Goal: Transaction & Acquisition: Purchase product/service

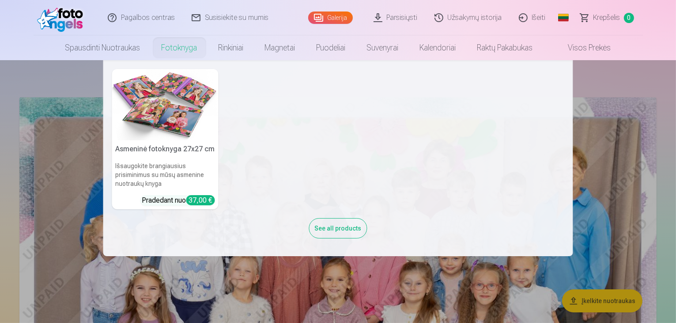
click at [179, 44] on link "Fotoknyga" at bounding box center [179, 47] width 57 height 25
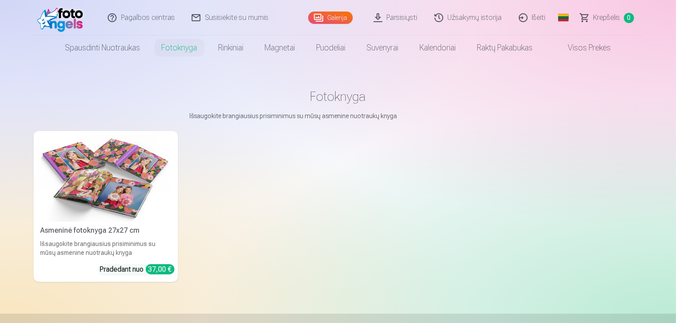
click at [146, 274] on div "37,00 €" at bounding box center [160, 269] width 29 height 10
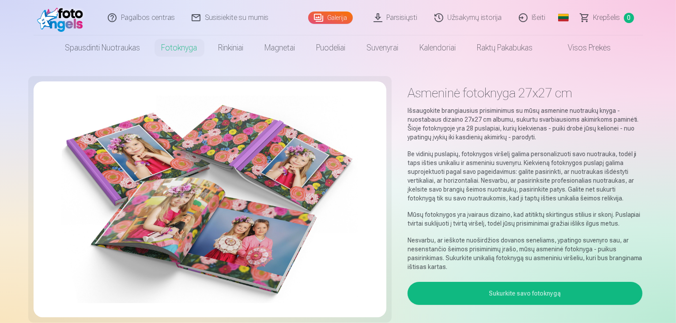
click at [577, 281] on button "Sukurkite savo fotoknygą" at bounding box center [525, 292] width 235 height 23
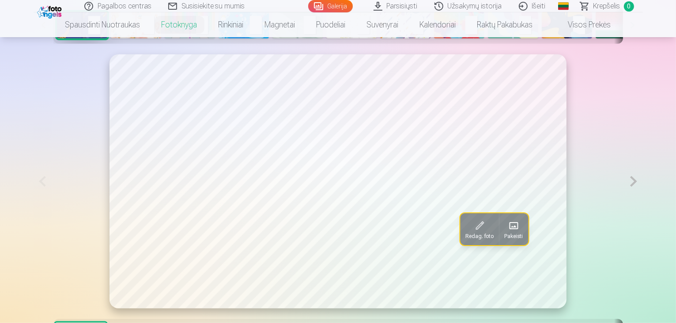
scroll to position [530, 0]
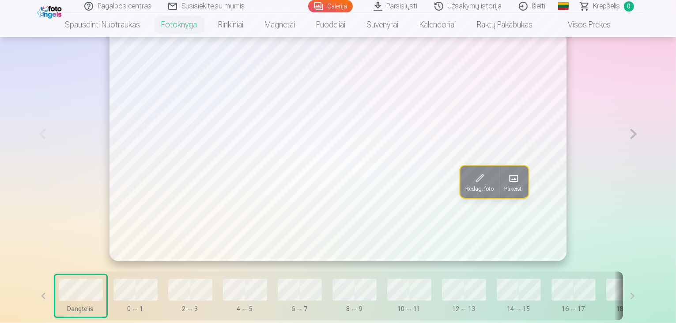
click at [643, 163] on button at bounding box center [634, 134] width 18 height 254
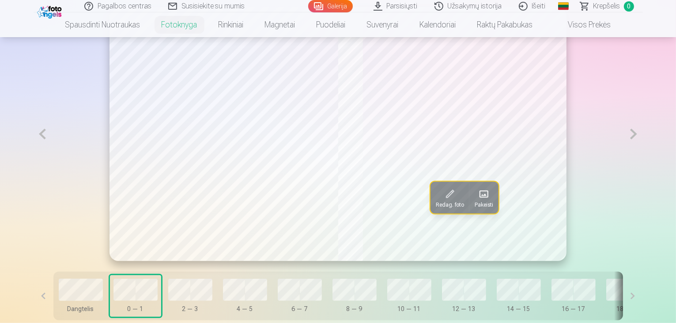
click at [643, 162] on button at bounding box center [634, 134] width 18 height 254
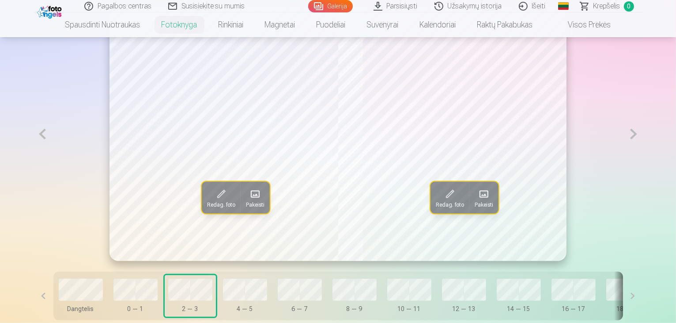
click at [643, 162] on button at bounding box center [634, 134] width 18 height 254
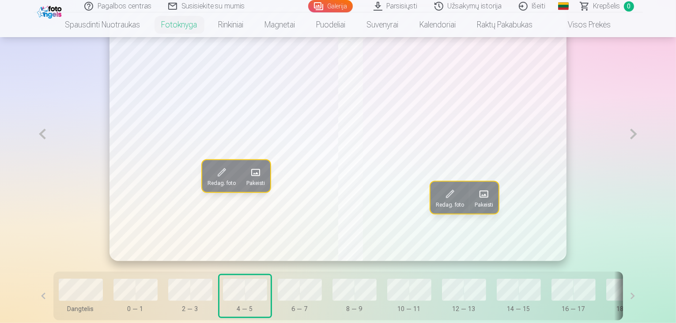
click at [643, 162] on button at bounding box center [634, 134] width 18 height 254
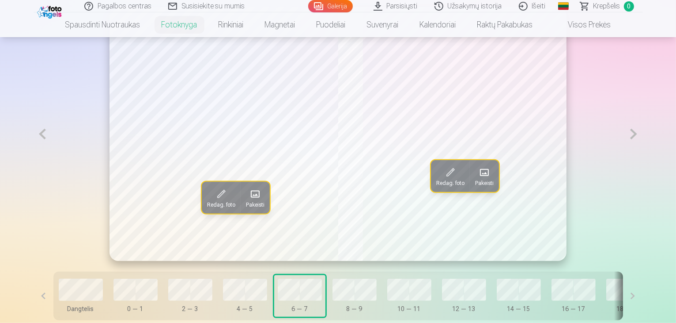
click at [643, 162] on button at bounding box center [634, 134] width 18 height 254
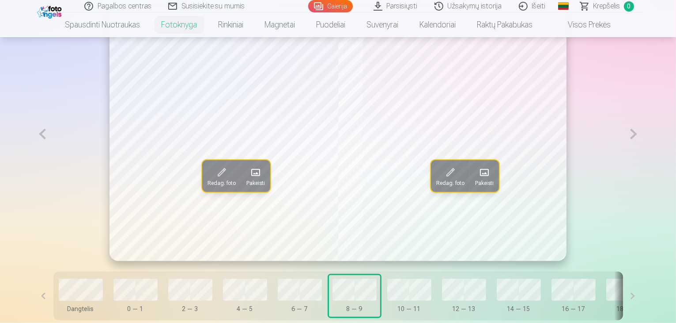
click at [643, 162] on button at bounding box center [634, 134] width 18 height 254
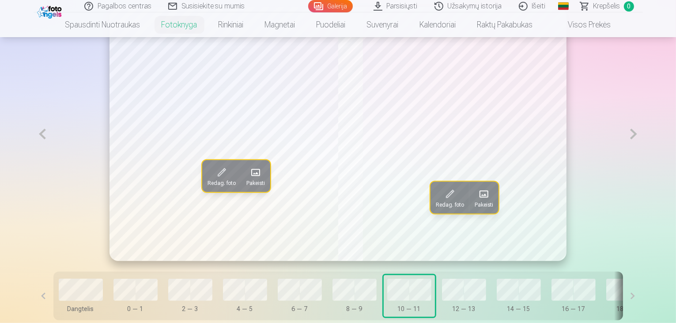
click at [643, 162] on button at bounding box center [634, 134] width 18 height 254
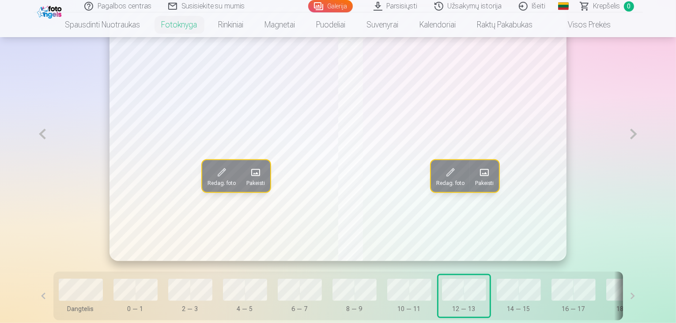
click at [643, 162] on button at bounding box center [634, 134] width 18 height 254
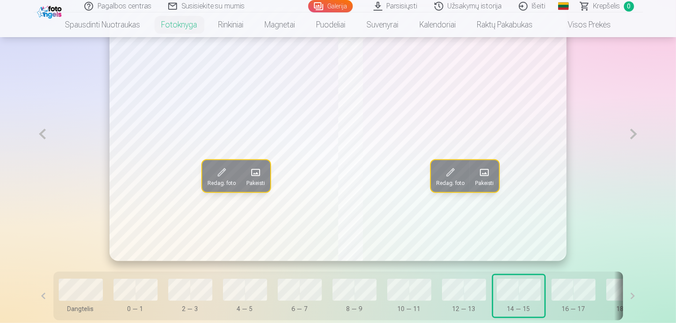
click at [643, 162] on button at bounding box center [634, 134] width 18 height 254
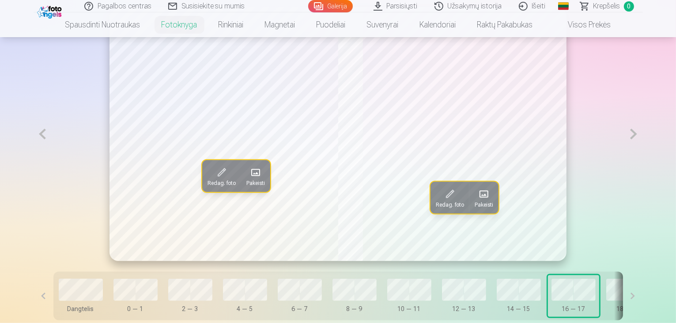
click at [643, 162] on button at bounding box center [634, 134] width 18 height 254
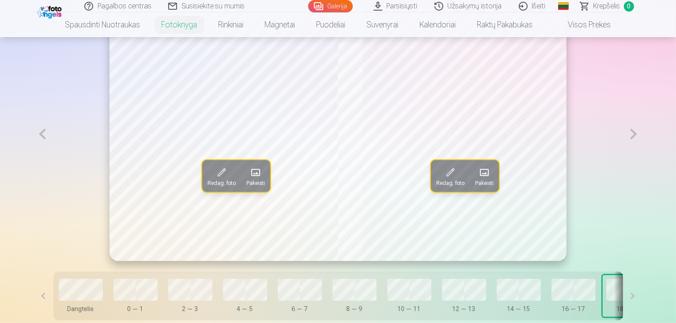
click at [643, 162] on button at bounding box center [634, 134] width 18 height 254
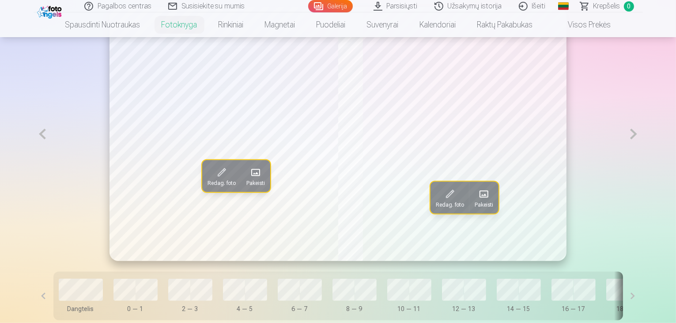
click at [643, 162] on button at bounding box center [634, 134] width 18 height 254
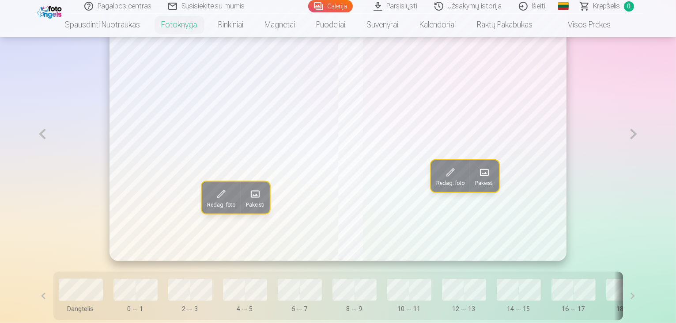
click at [643, 162] on button at bounding box center [634, 134] width 18 height 254
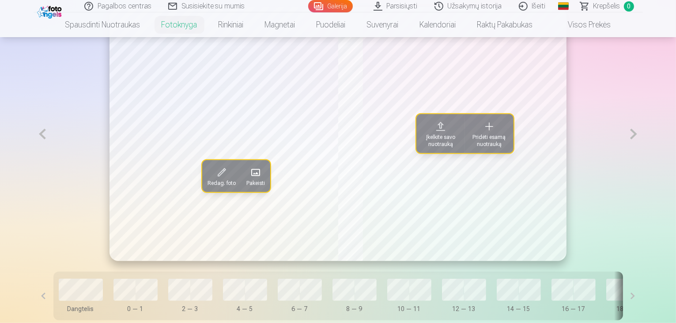
click at [643, 162] on button at bounding box center [634, 134] width 18 height 254
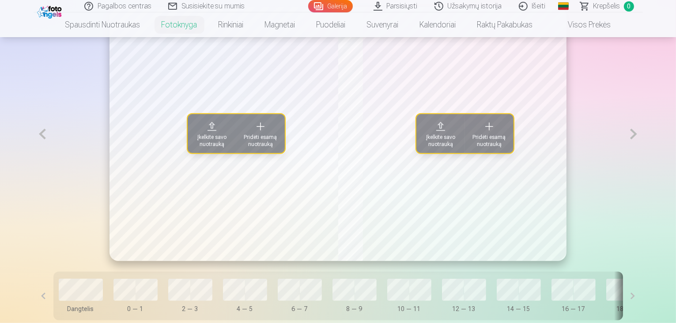
click at [643, 162] on button at bounding box center [634, 134] width 18 height 254
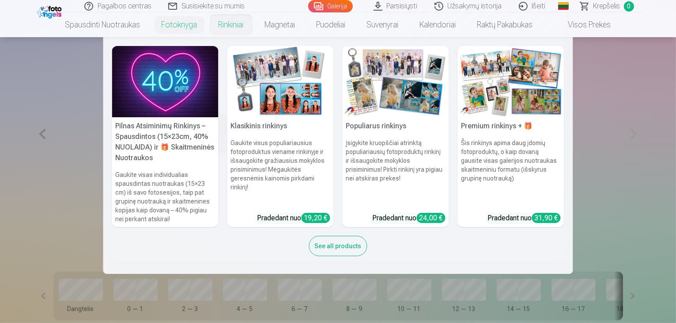
click at [238, 27] on link "Rinkiniai" at bounding box center [231, 24] width 46 height 25
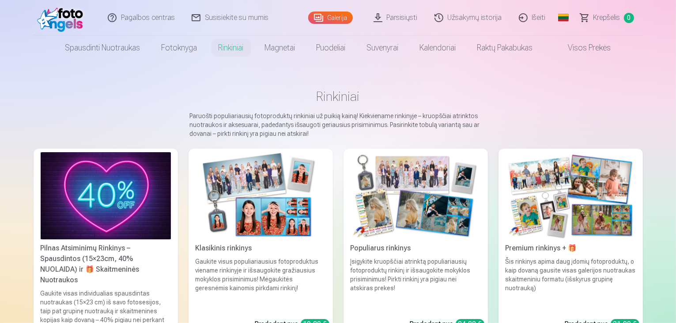
click at [69, 76] on main "Rinkiniai Paruošti populiariausių fotoproduktų rinkiniai už puikią kainą! Kiekv…" at bounding box center [339, 214] width 610 height 308
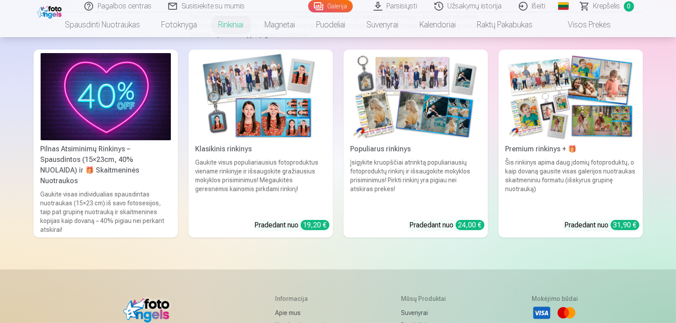
scroll to position [44, 0]
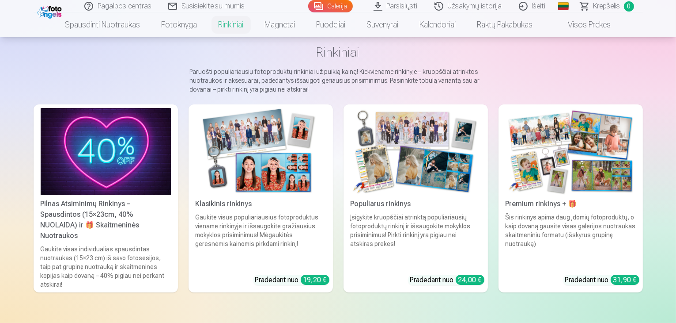
click at [233, 156] on img at bounding box center [261, 151] width 130 height 87
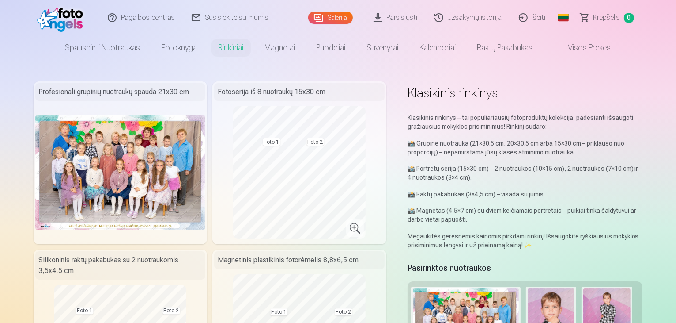
click at [336, 18] on link "Galerija" at bounding box center [330, 17] width 45 height 12
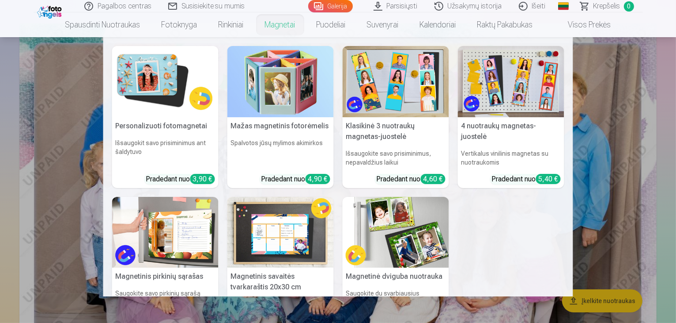
scroll to position [88, 0]
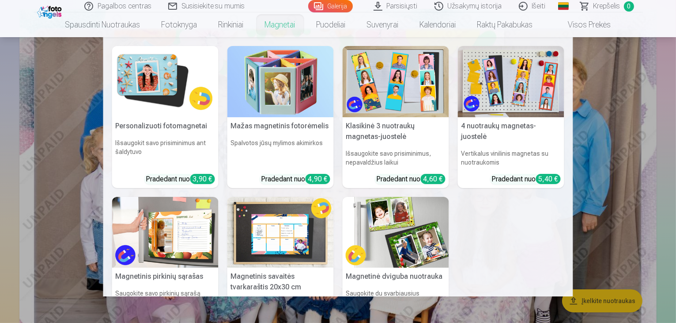
click at [68, 133] on nav "Personalizuoti fotomagnetai Išsaugokit savo prisiminimus ant šaldytuvo Pradedan…" at bounding box center [338, 166] width 676 height 259
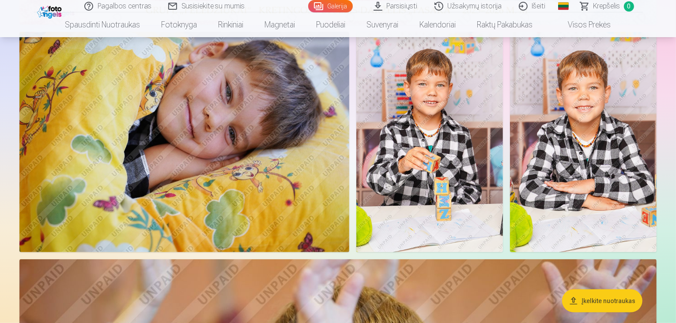
scroll to position [530, 0]
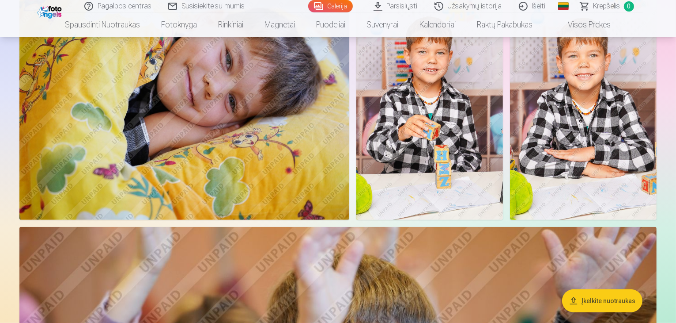
click at [596, 302] on button "Įkelkite nuotraukas" at bounding box center [602, 300] width 80 height 23
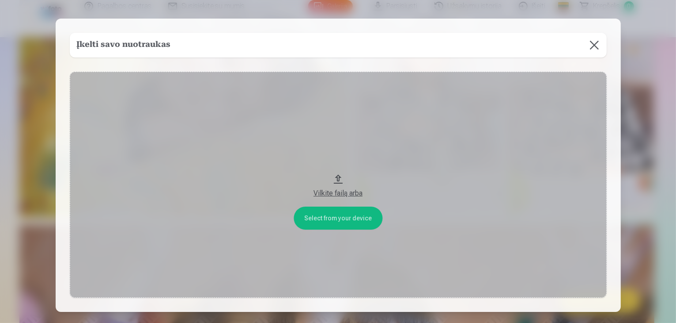
scroll to position [532, 0]
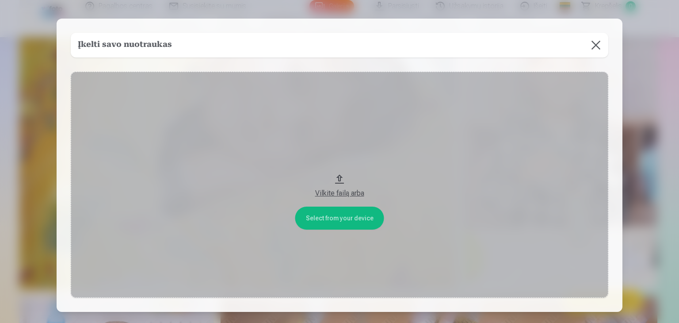
click at [358, 217] on button "Vilkite failą arba" at bounding box center [339, 185] width 537 height 226
click at [594, 46] on button at bounding box center [595, 45] width 25 height 25
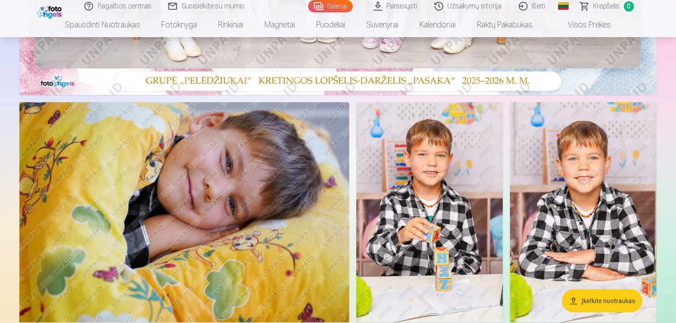
scroll to position [487, 0]
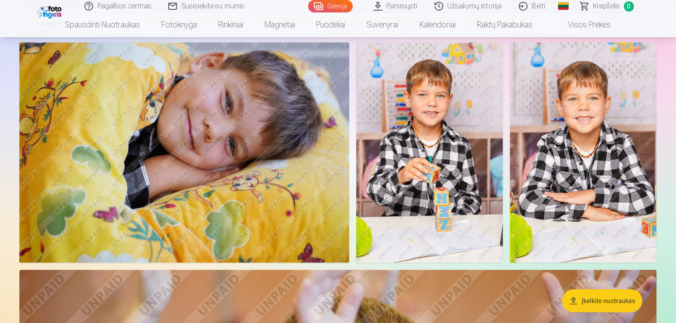
click at [463, 8] on link "Užsakymų istorija" at bounding box center [469, 6] width 84 height 12
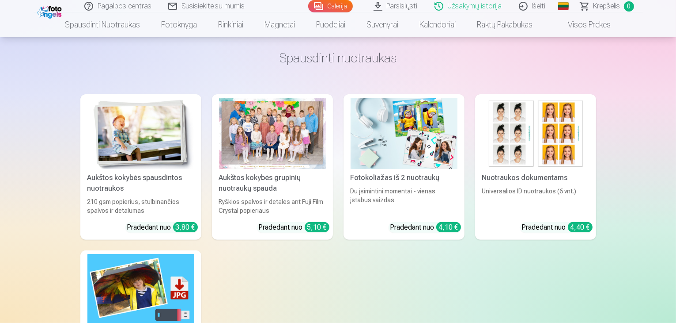
scroll to position [177, 0]
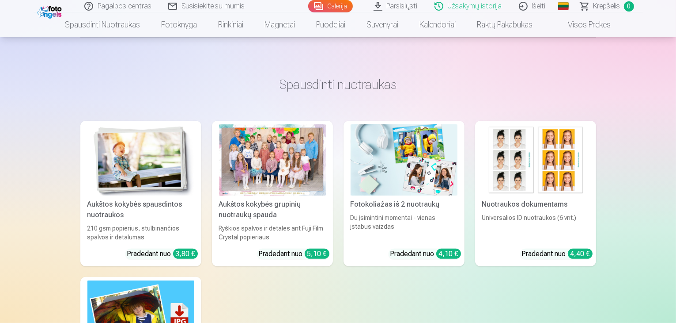
click at [168, 191] on img at bounding box center [140, 159] width 107 height 71
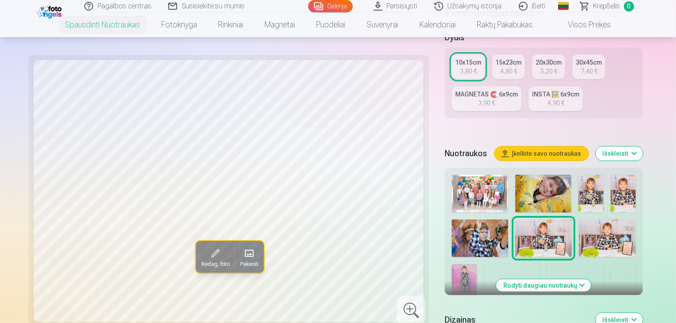
scroll to position [221, 0]
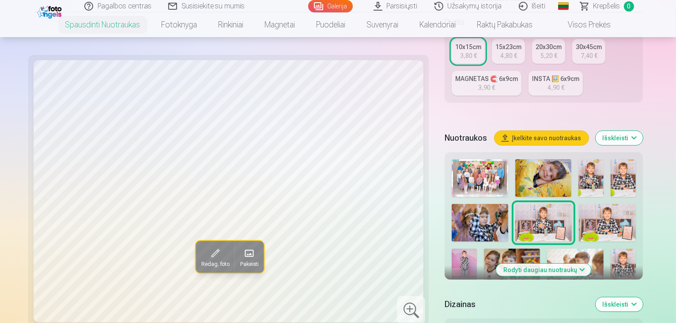
click at [579, 204] on img at bounding box center [607, 223] width 57 height 38
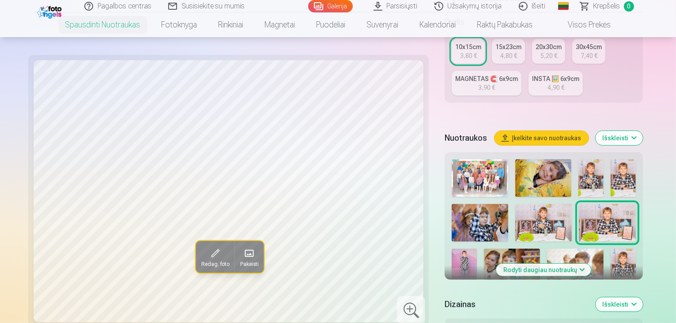
click at [452, 162] on img at bounding box center [480, 178] width 56 height 38
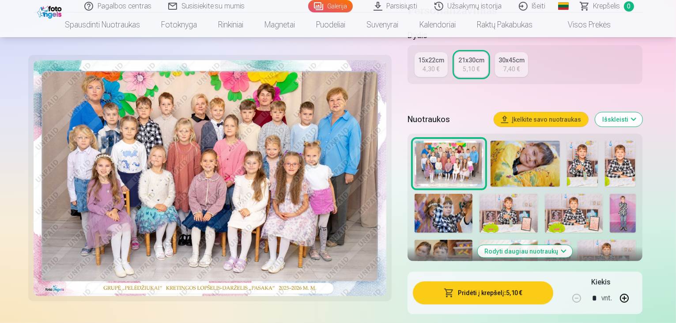
scroll to position [221, 0]
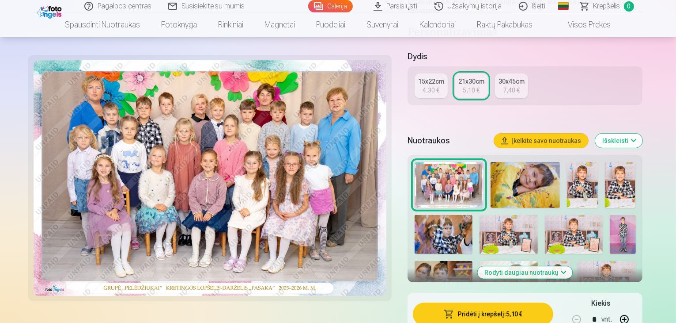
click at [507, 302] on button "Pridėti į krepšelį : 5,10 €" at bounding box center [483, 313] width 141 height 23
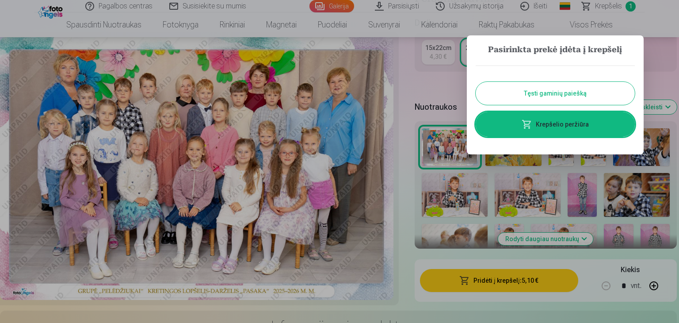
click at [569, 94] on button "Tęsti gaminių paiešką" at bounding box center [554, 93] width 159 height 23
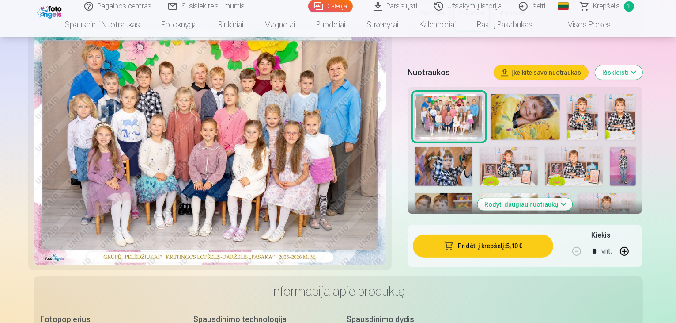
scroll to position [309, 0]
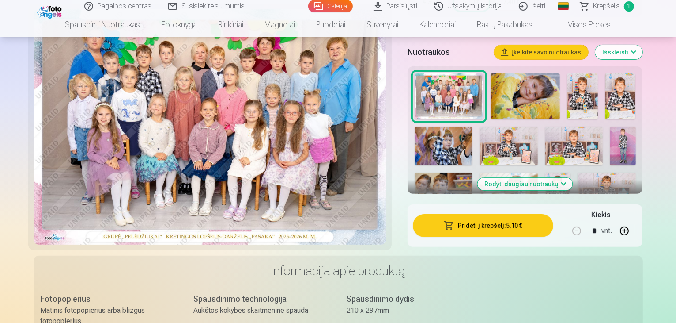
click at [573, 178] on button "Rodyti daugiau nuotraukų" at bounding box center [525, 184] width 95 height 12
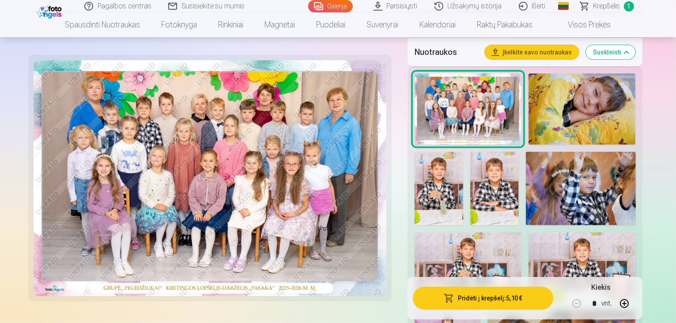
click at [522, 232] on img at bounding box center [468, 268] width 107 height 72
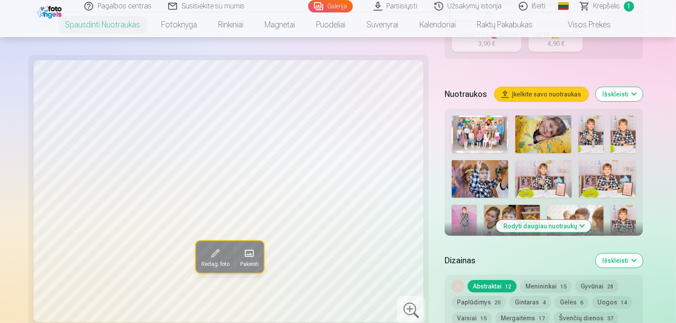
scroll to position [265, 0]
click at [516, 165] on img at bounding box center [544, 178] width 57 height 38
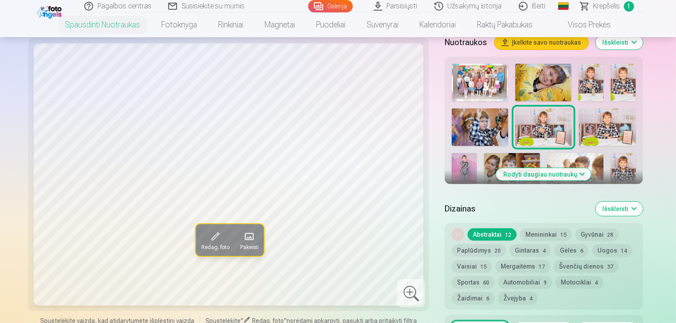
scroll to position [353, 0]
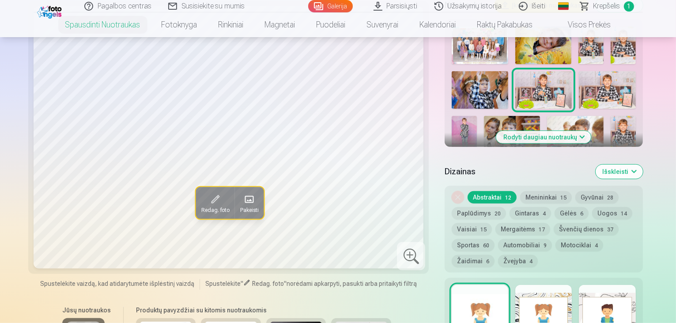
click at [643, 164] on button "Išskleisti" at bounding box center [619, 171] width 47 height 14
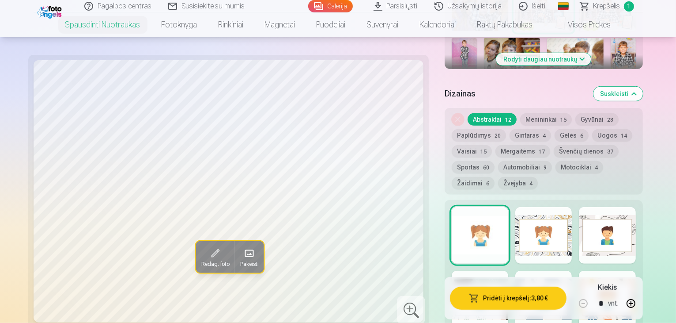
scroll to position [442, 0]
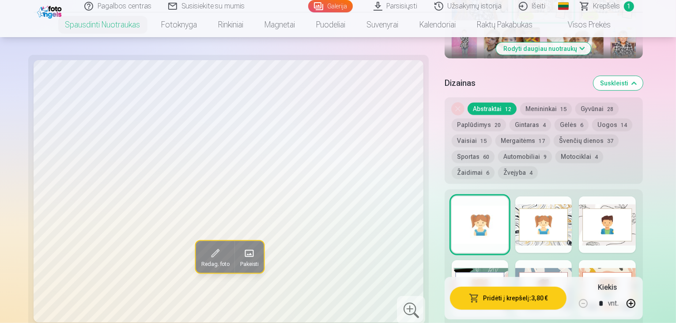
click at [624, 196] on div at bounding box center [607, 224] width 57 height 57
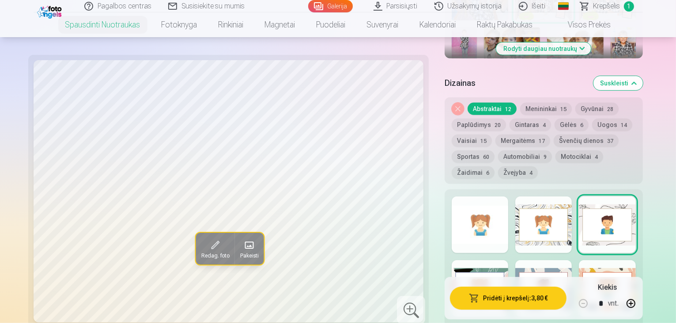
scroll to position [486, 0]
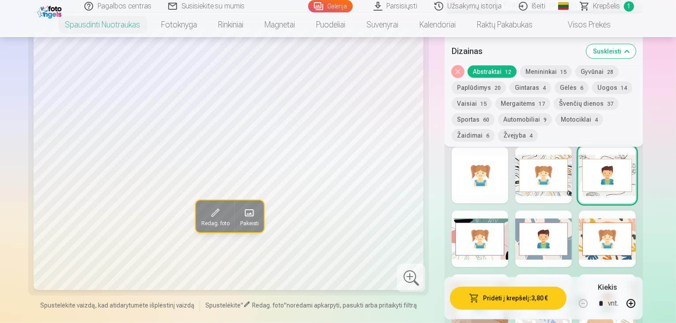
click at [546, 211] on div at bounding box center [544, 238] width 57 height 57
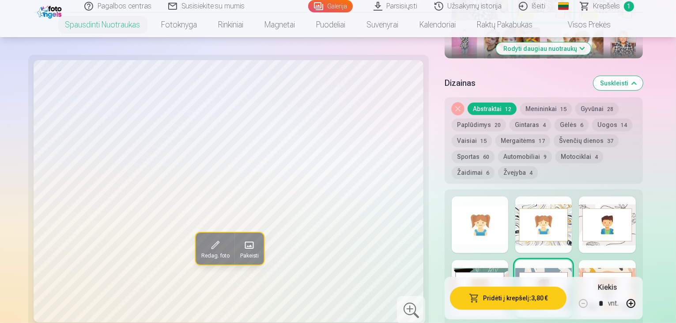
scroll to position [88, 0]
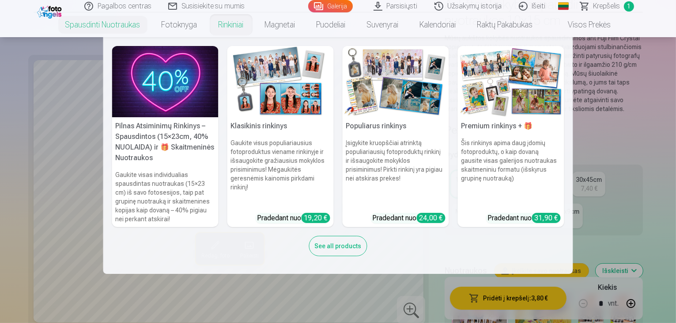
click at [280, 61] on img at bounding box center [281, 81] width 106 height 71
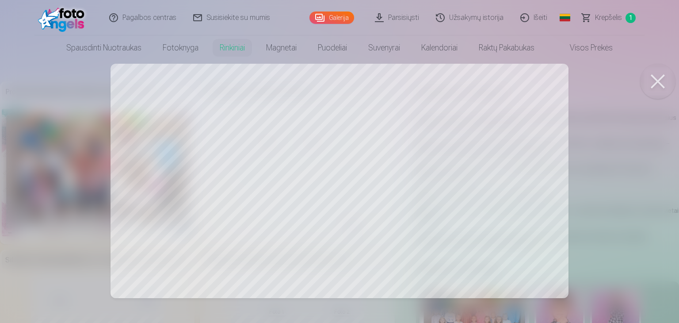
click at [659, 81] on button at bounding box center [657, 81] width 35 height 35
click at [654, 79] on button at bounding box center [657, 81] width 35 height 35
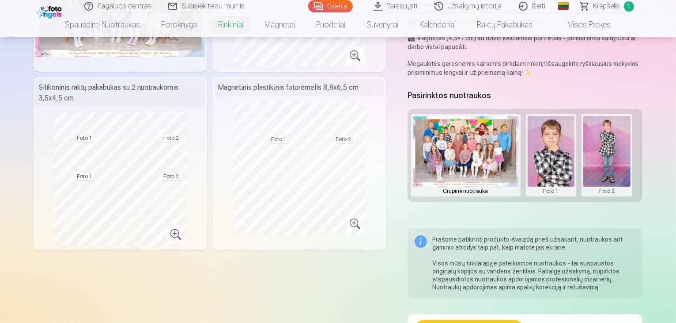
scroll to position [177, 0]
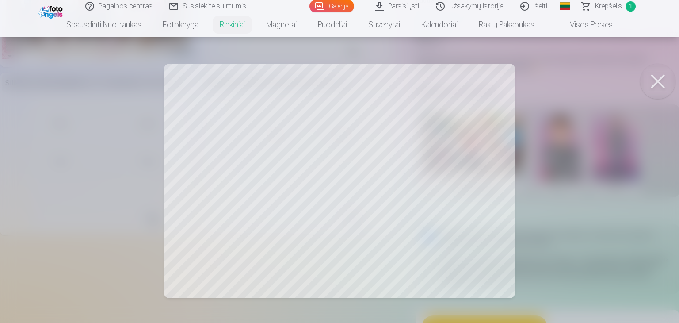
click at [664, 80] on button at bounding box center [657, 81] width 35 height 35
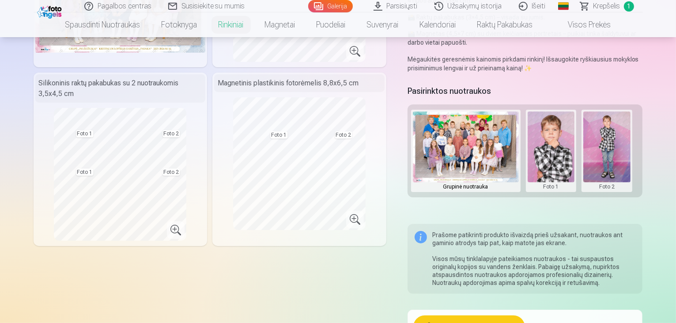
click at [600, 157] on button at bounding box center [607, 150] width 47 height 79
click at [604, 151] on button "Pakeisti nuotrauką" at bounding box center [613, 150] width 83 height 25
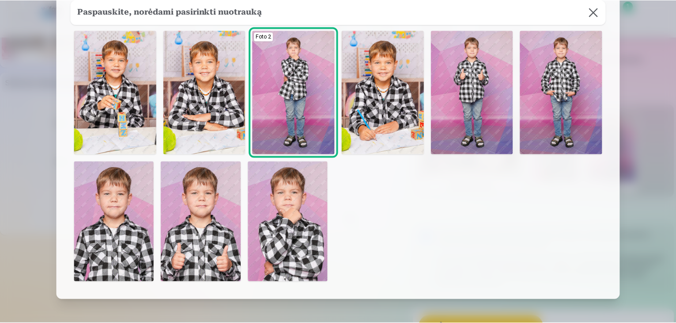
scroll to position [44, 0]
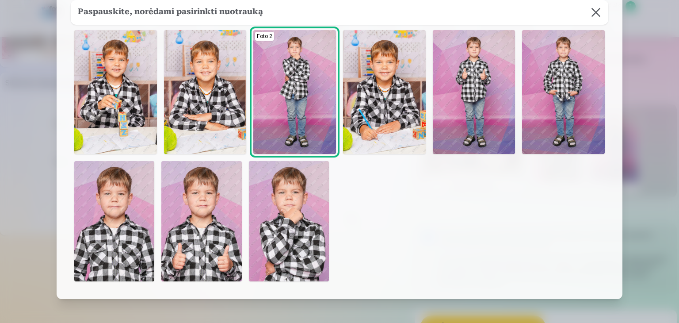
click at [263, 34] on div "Foto 2" at bounding box center [264, 36] width 19 height 9
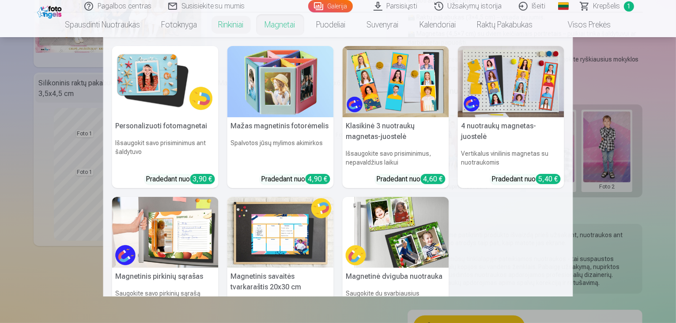
click at [67, 58] on nav "Personalizuoti fotomagnetai Išsaugokit savo prisiminimus ant šaldytuvo Pradedan…" at bounding box center [338, 166] width 676 height 259
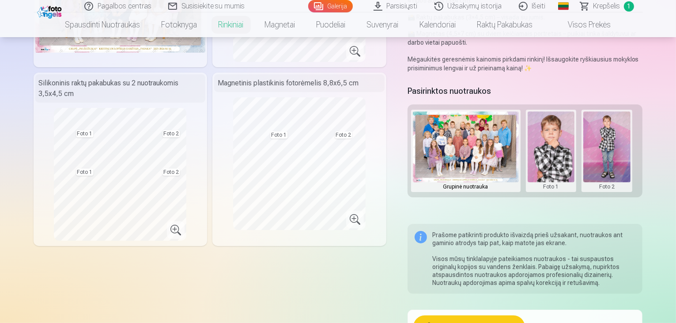
click at [597, 24] on link "Visos prekės" at bounding box center [583, 24] width 78 height 25
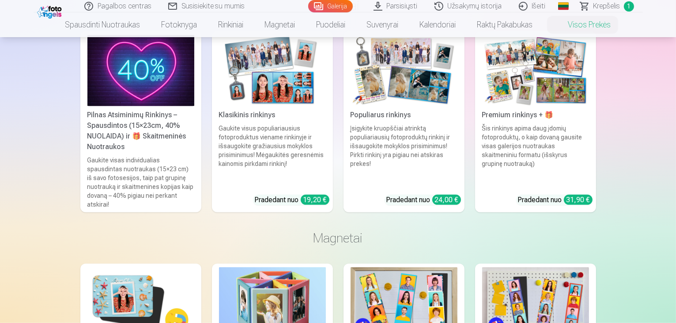
scroll to position [707, 0]
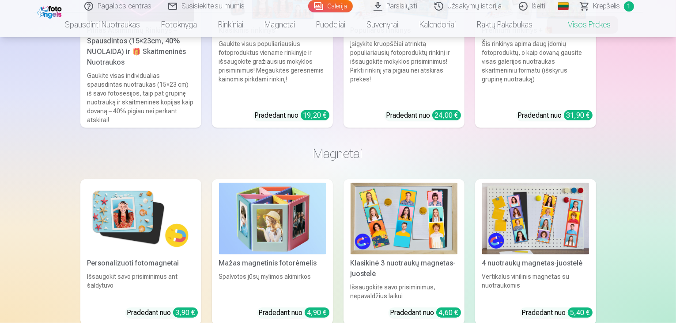
click at [300, 55] on div "Gaukite visus populiariausius fotoproduktus viename rinkinyje ir išsaugokite gr…" at bounding box center [273, 71] width 114 height 64
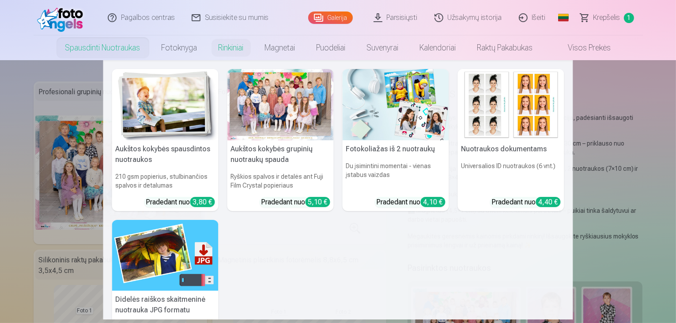
click at [120, 48] on link "Spausdinti nuotraukas" at bounding box center [103, 47] width 96 height 25
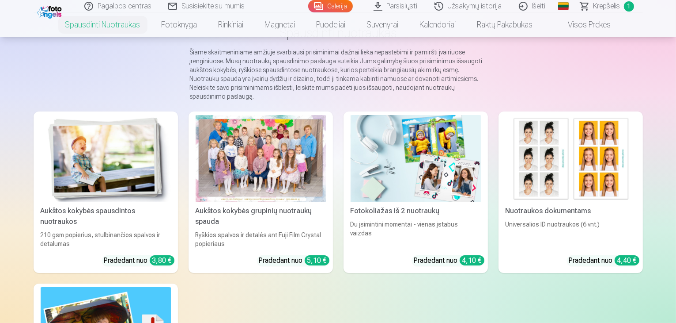
scroll to position [88, 0]
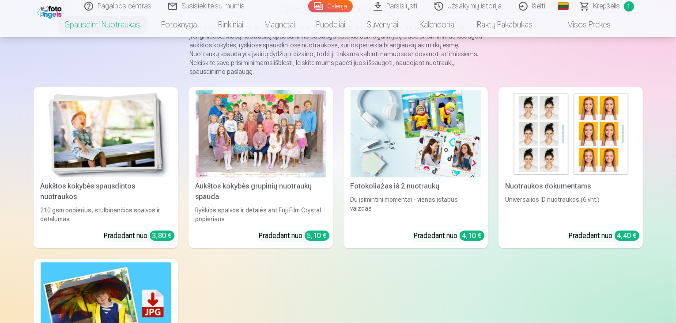
click at [115, 129] on img at bounding box center [106, 133] width 130 height 87
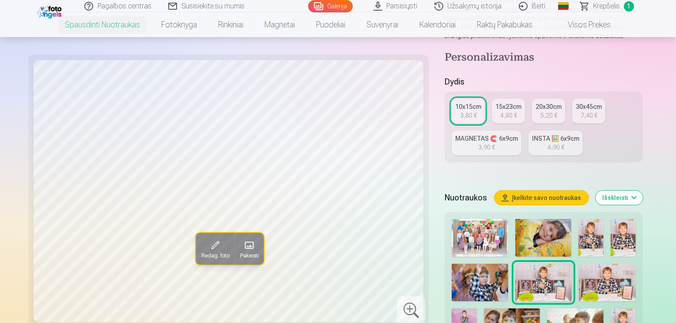
scroll to position [177, 0]
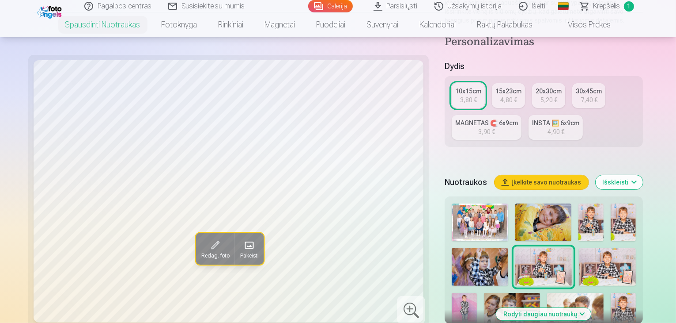
click at [531, 203] on img at bounding box center [544, 222] width 57 height 38
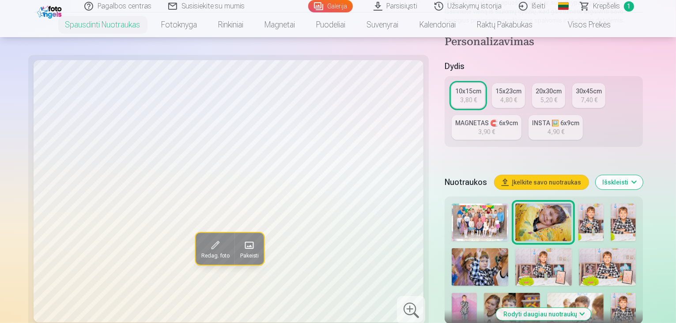
click at [516, 255] on img at bounding box center [544, 267] width 57 height 38
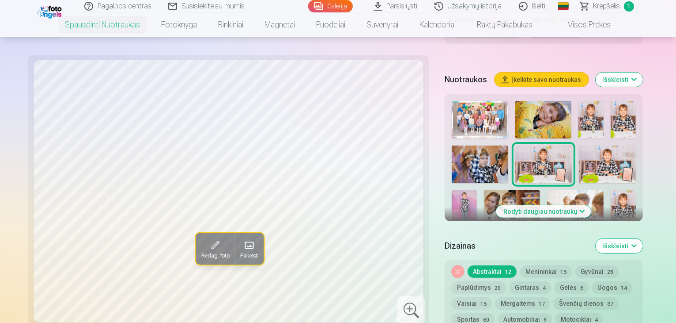
scroll to position [309, 0]
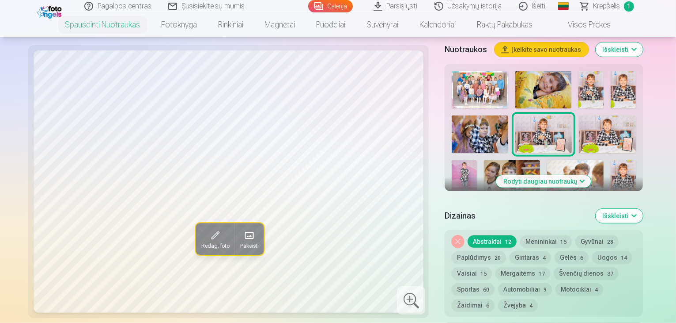
click at [581, 175] on button "Rodyti daugiau nuotraukų" at bounding box center [544, 181] width 95 height 12
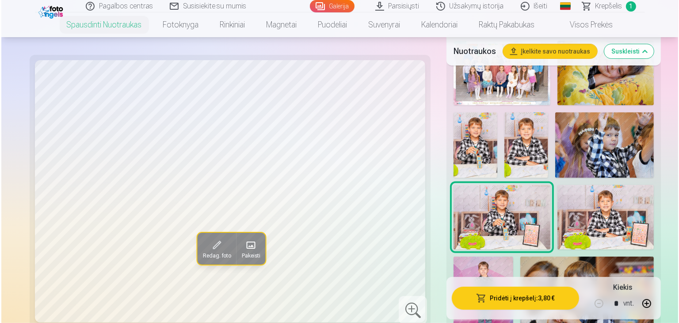
scroll to position [442, 0]
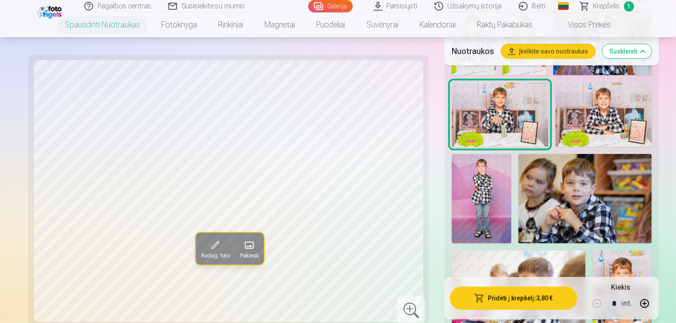
click at [516, 298] on button "Pridėti į krepšelį : 3,80 €" at bounding box center [513, 297] width 127 height 23
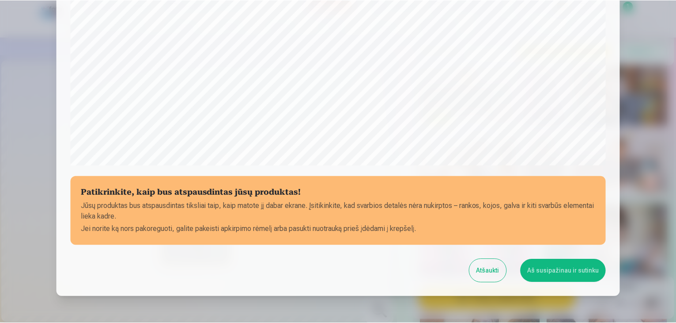
scroll to position [314, 0]
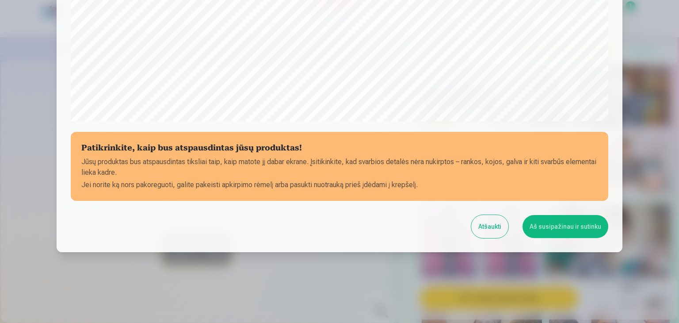
click at [545, 227] on button "Aš susipažinau ir sutinku" at bounding box center [565, 226] width 86 height 23
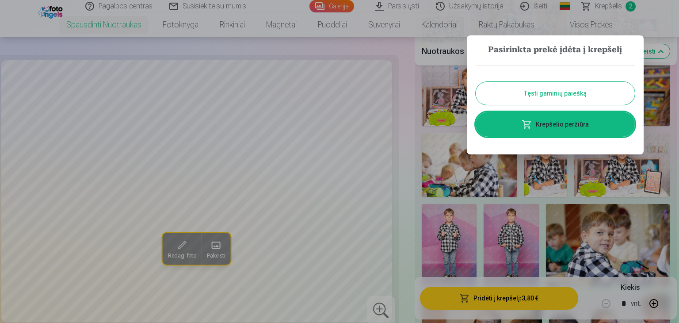
click at [554, 96] on button "Tęsti gaminių paiešką" at bounding box center [554, 93] width 159 height 23
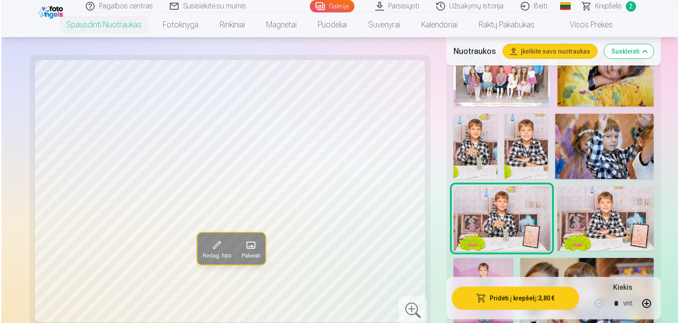
scroll to position [353, 0]
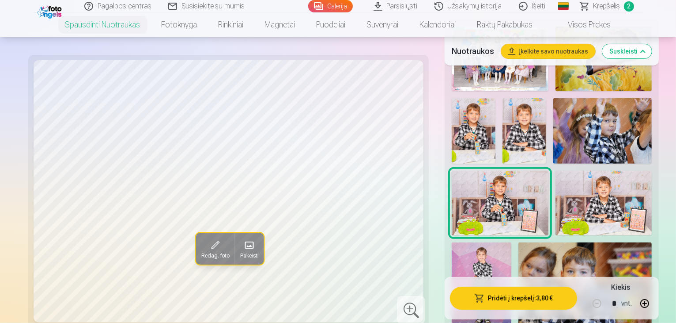
click at [610, 242] on img at bounding box center [586, 286] width 134 height 89
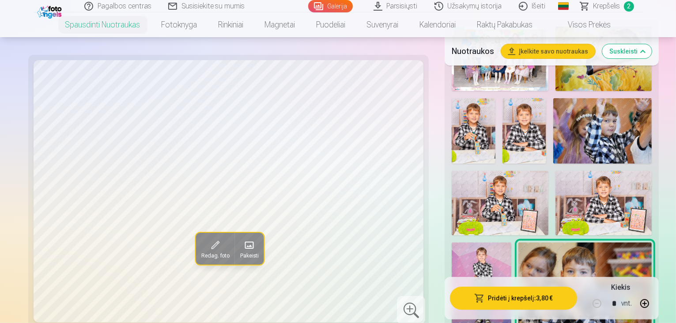
click at [520, 299] on button "Pridėti į krepšelį : 3,80 €" at bounding box center [513, 297] width 127 height 23
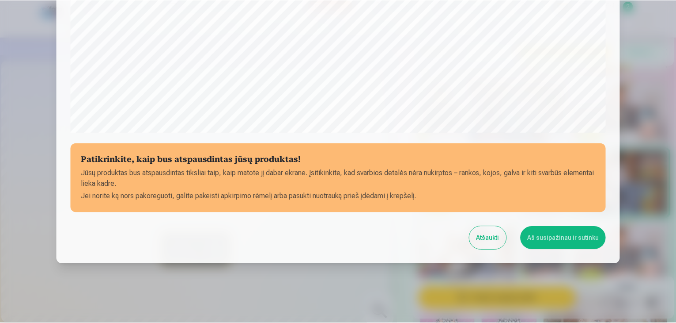
scroll to position [314, 0]
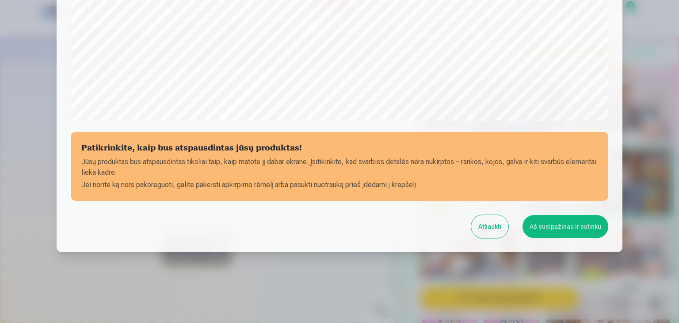
click at [557, 223] on button "Aš susipažinau ir sutinku" at bounding box center [565, 226] width 86 height 23
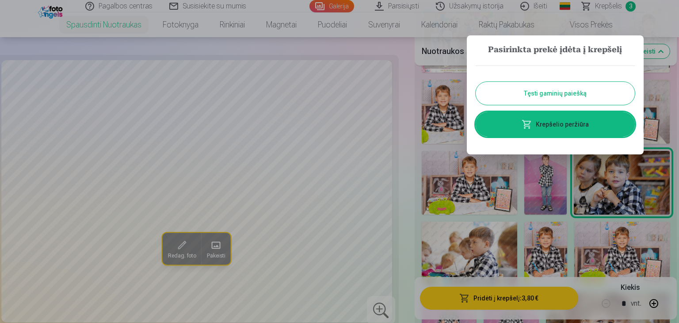
click at [564, 94] on button "Tęsti gaminių paiešką" at bounding box center [554, 93] width 159 height 23
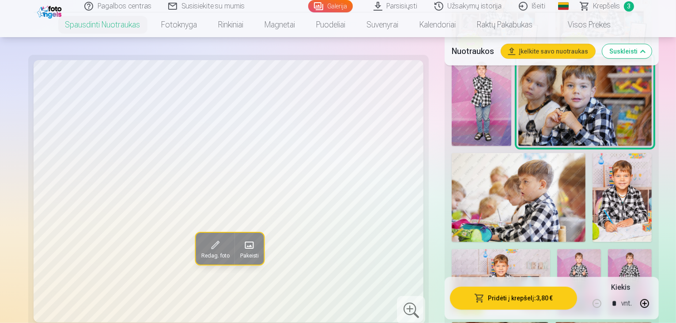
scroll to position [574, 0]
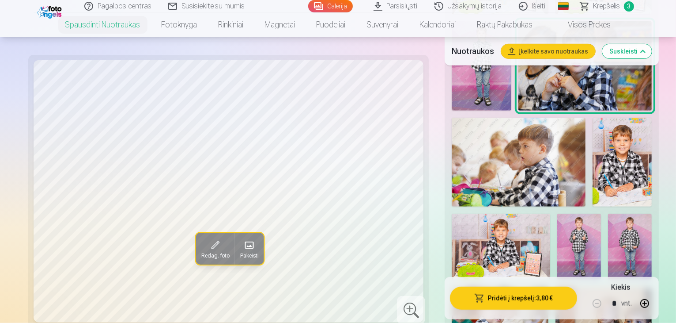
click at [608, 213] on img at bounding box center [630, 246] width 44 height 66
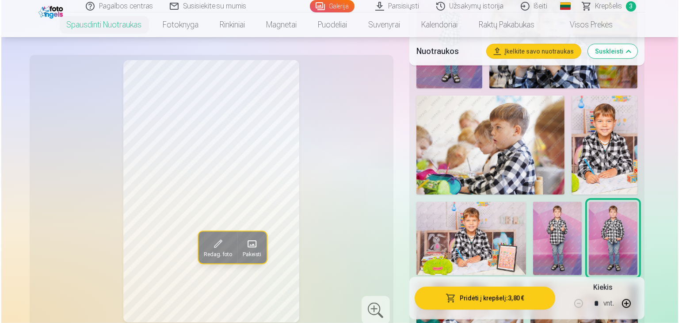
scroll to position [663, 0]
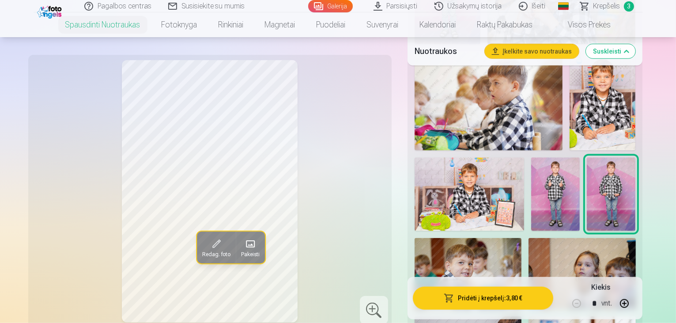
click at [504, 298] on button "Pridėti į krepšelį : 3,80 €" at bounding box center [483, 297] width 141 height 23
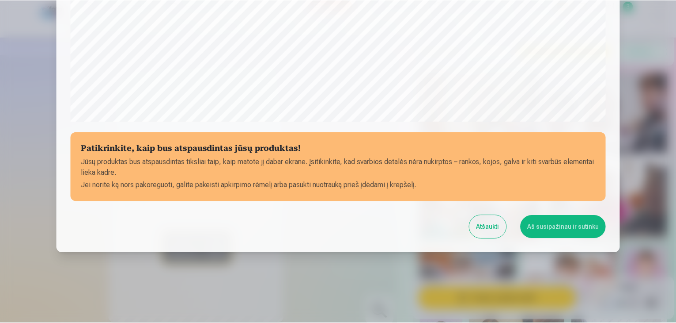
scroll to position [314, 0]
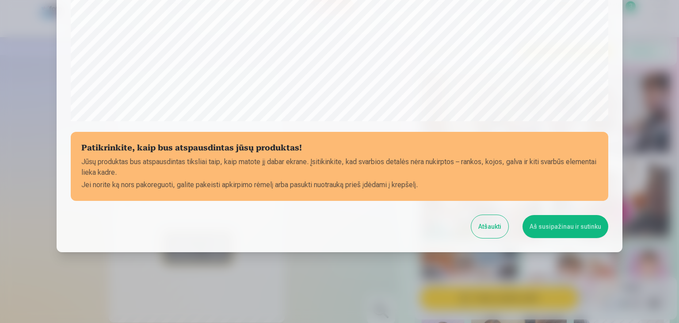
drag, startPoint x: 577, startPoint y: 226, endPoint x: 569, endPoint y: 228, distance: 7.2
click at [576, 226] on button "Aš susipažinau ir sutinku" at bounding box center [565, 226] width 86 height 23
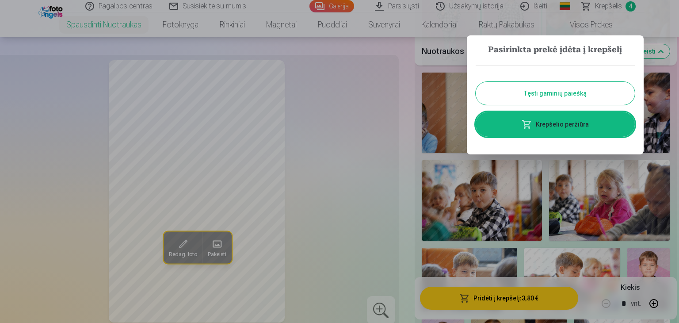
click at [567, 94] on button "Tęsti gaminių paiešką" at bounding box center [554, 93] width 159 height 23
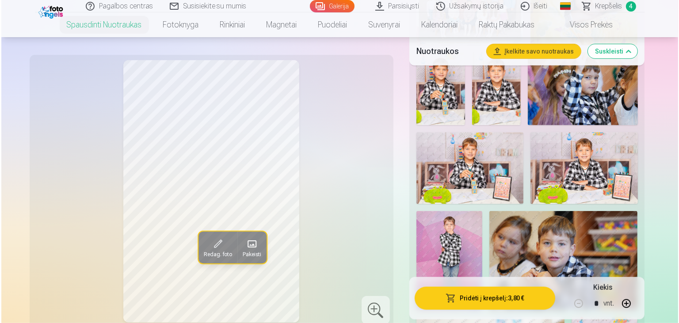
scroll to position [265, 0]
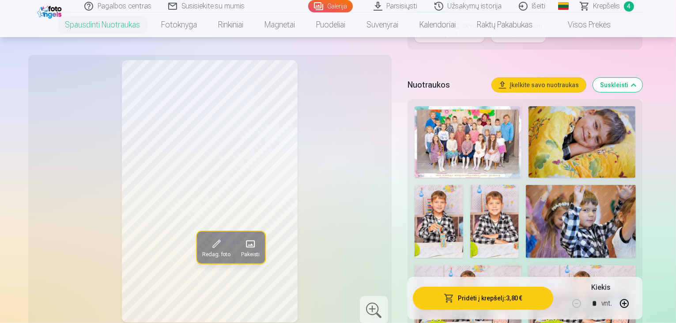
click at [573, 137] on img at bounding box center [582, 142] width 107 height 72
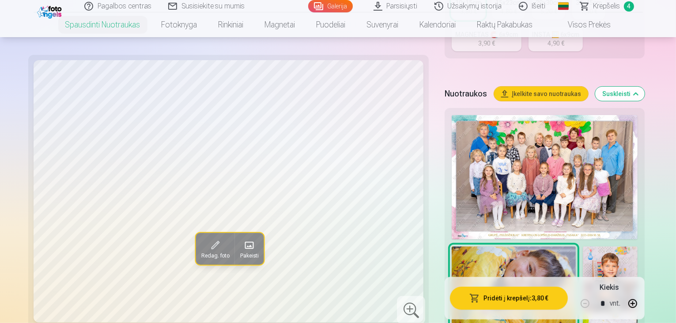
click at [492, 299] on button "Pridėti į krepšelį : 3,80 €" at bounding box center [509, 297] width 118 height 23
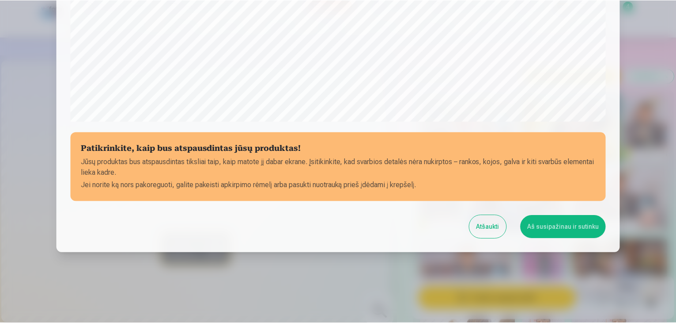
scroll to position [314, 0]
click at [557, 229] on button "Aš susipažinau ir sutinku" at bounding box center [565, 226] width 86 height 23
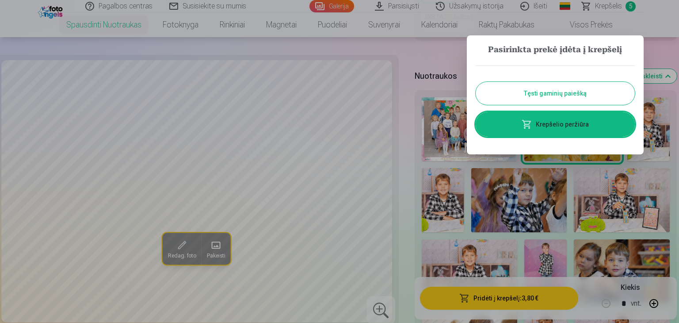
click at [539, 91] on button "Tęsti gaminių paiešką" at bounding box center [554, 93] width 159 height 23
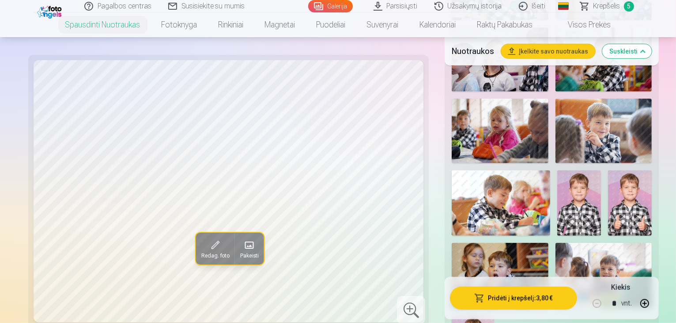
scroll to position [884, 0]
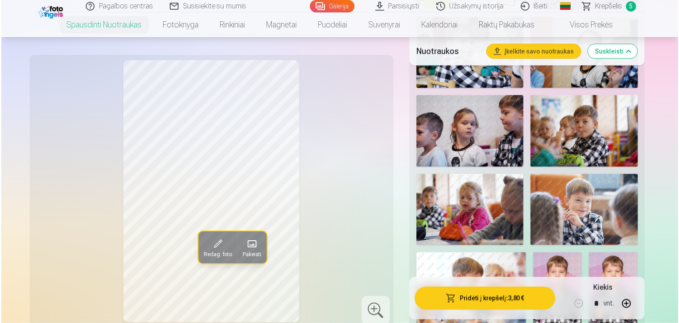
scroll to position [972, 0]
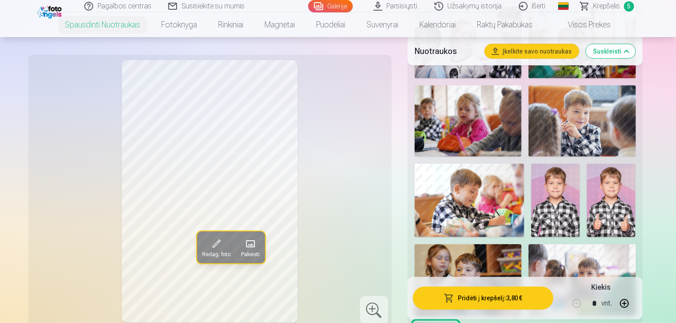
click at [474, 296] on button "Pridėti į krepšelį : 3,80 €" at bounding box center [483, 297] width 141 height 23
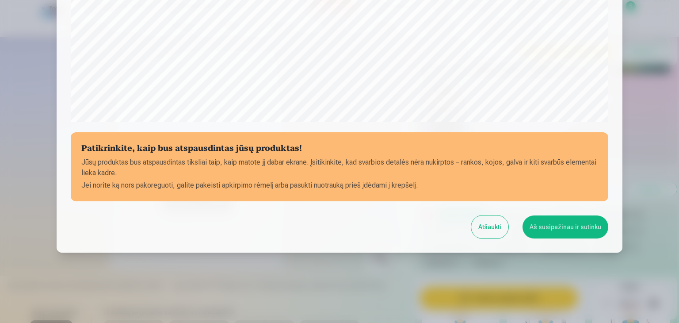
scroll to position [314, 0]
click at [576, 223] on button "Aš susipažinau ir sutinku" at bounding box center [565, 226] width 86 height 23
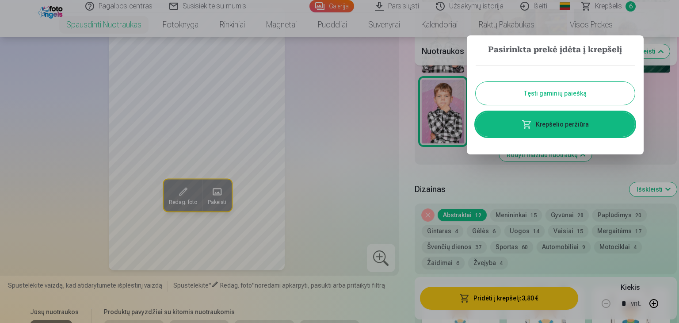
click at [578, 121] on link "Krepšelio peržiūra" at bounding box center [554, 124] width 159 height 25
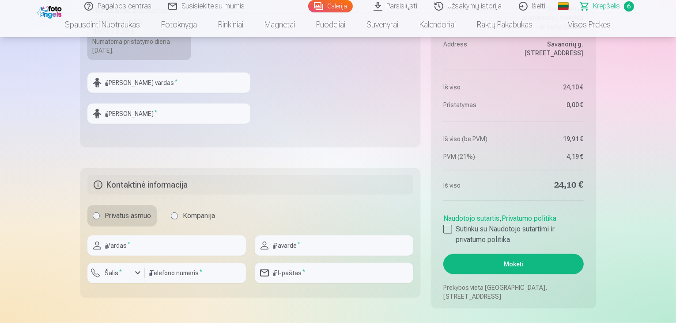
scroll to position [839, 0]
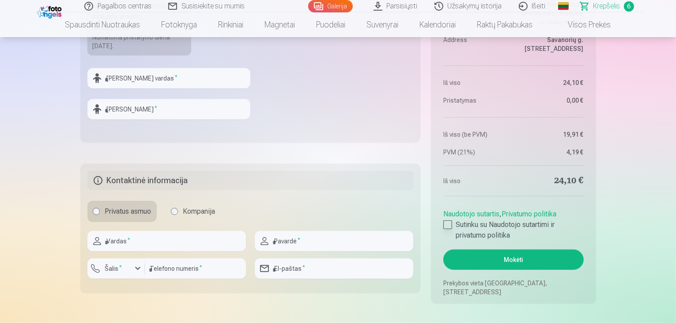
click at [448, 225] on div at bounding box center [448, 224] width 9 height 9
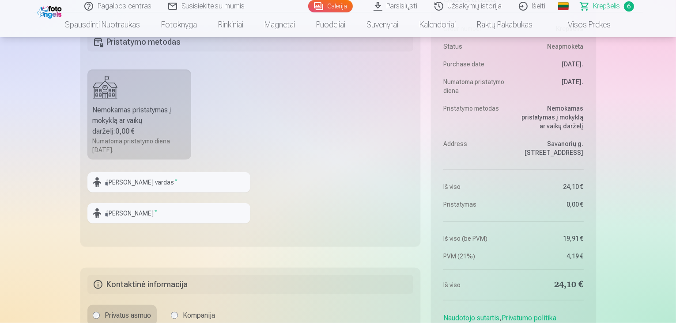
scroll to position [751, 0]
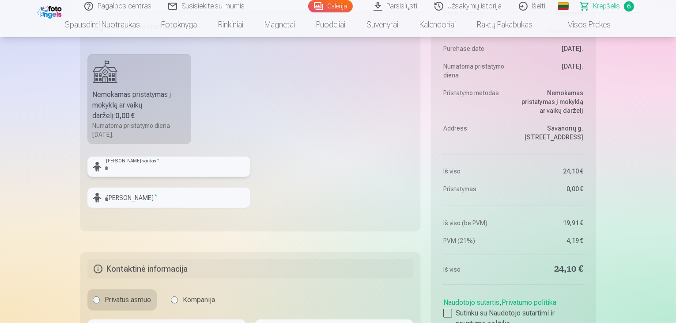
click at [125, 169] on input "text" at bounding box center [168, 166] width 163 height 20
type input "******"
click at [196, 197] on input "text" at bounding box center [168, 197] width 163 height 20
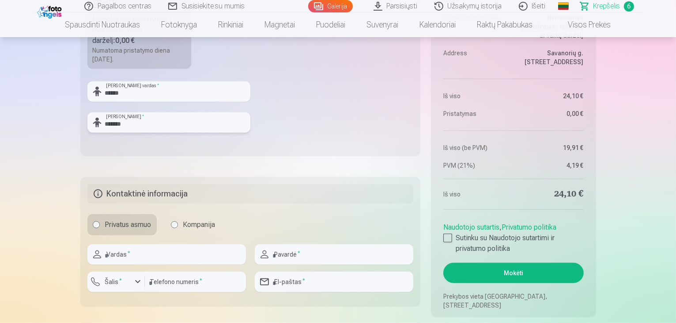
scroll to position [839, 0]
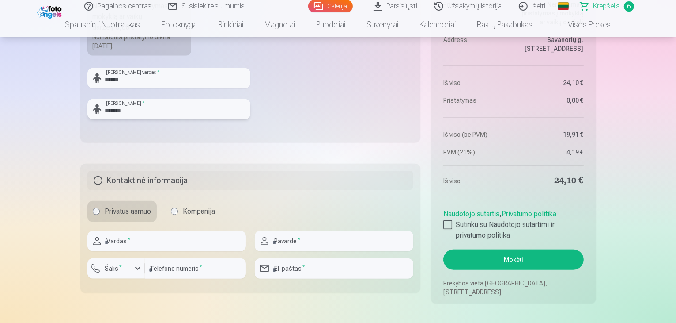
type input "*******"
click at [141, 242] on input "text" at bounding box center [166, 241] width 159 height 20
type input "*******"
type input "*********"
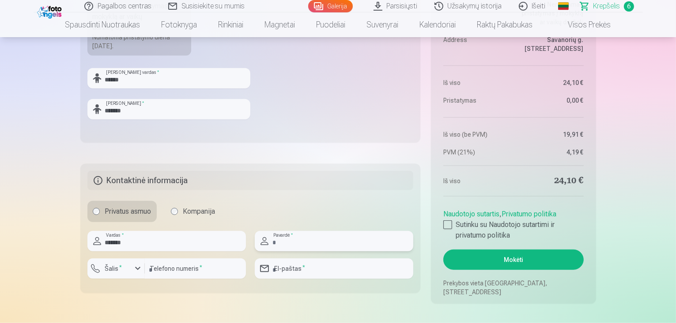
type input "**********"
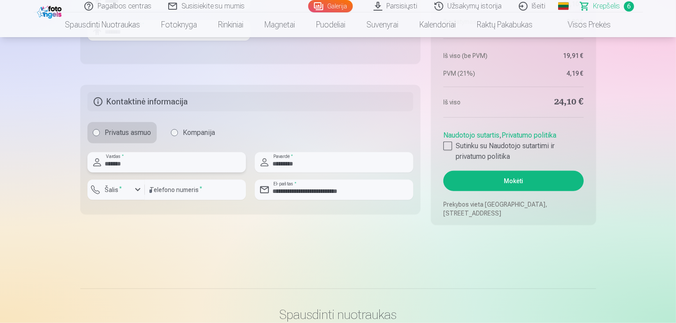
scroll to position [928, 0]
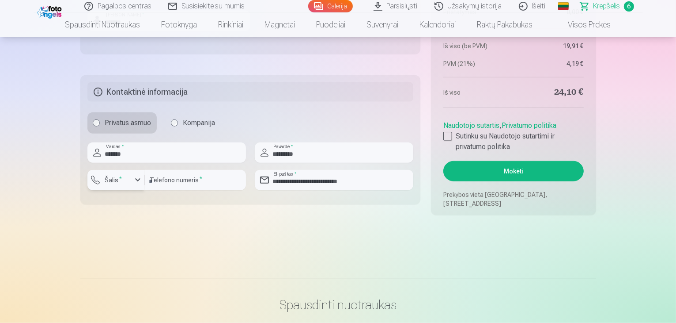
click at [137, 181] on div "button" at bounding box center [138, 180] width 11 height 11
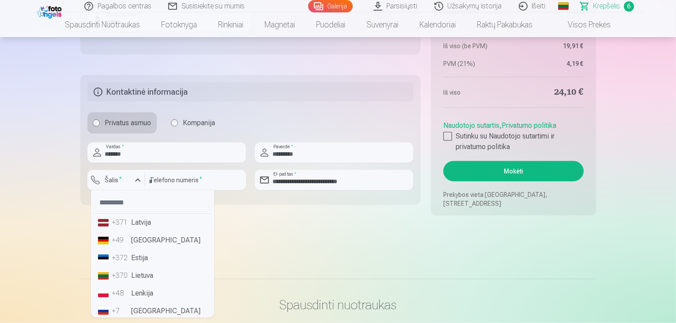
click at [150, 276] on li "+370 Lietuva" at bounding box center [153, 275] width 116 height 18
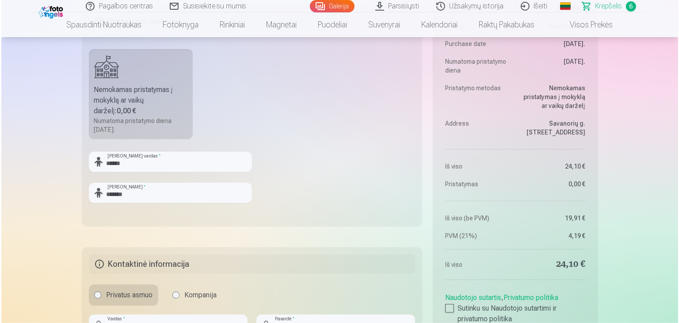
scroll to position [795, 0]
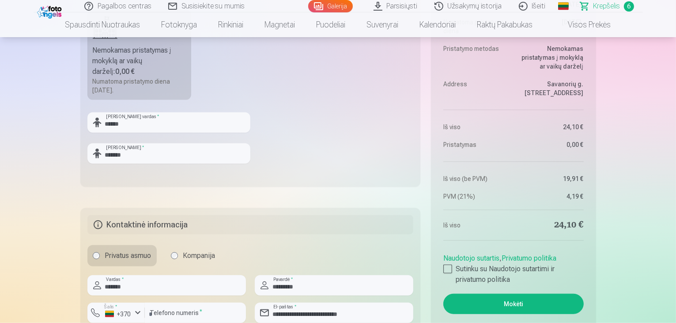
click at [510, 301] on button "Mokėti" at bounding box center [514, 303] width 140 height 20
